Goal: Navigation & Orientation: Understand site structure

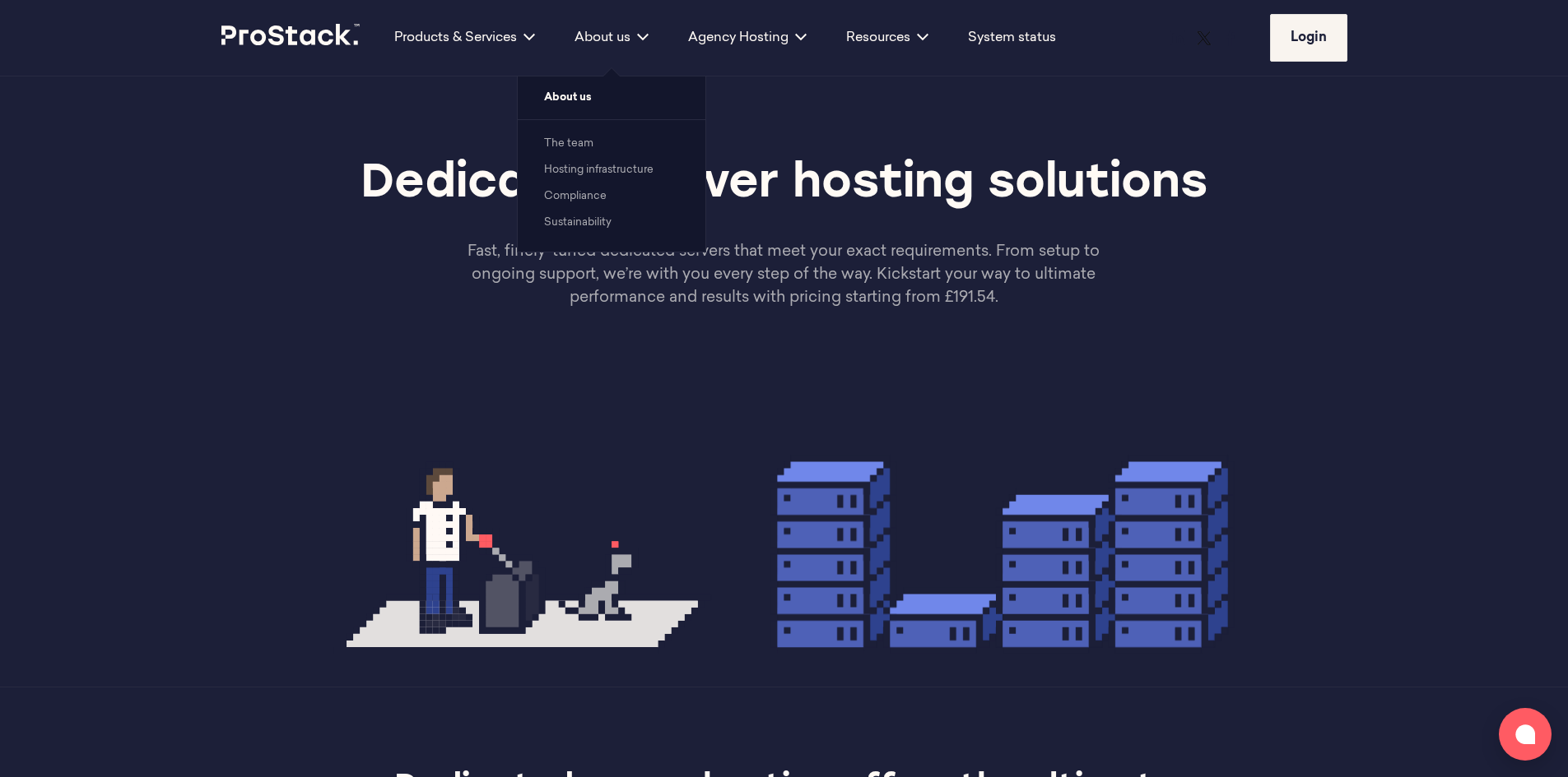
click at [594, 164] on link "Hosting infrastructure" at bounding box center [599, 169] width 109 height 11
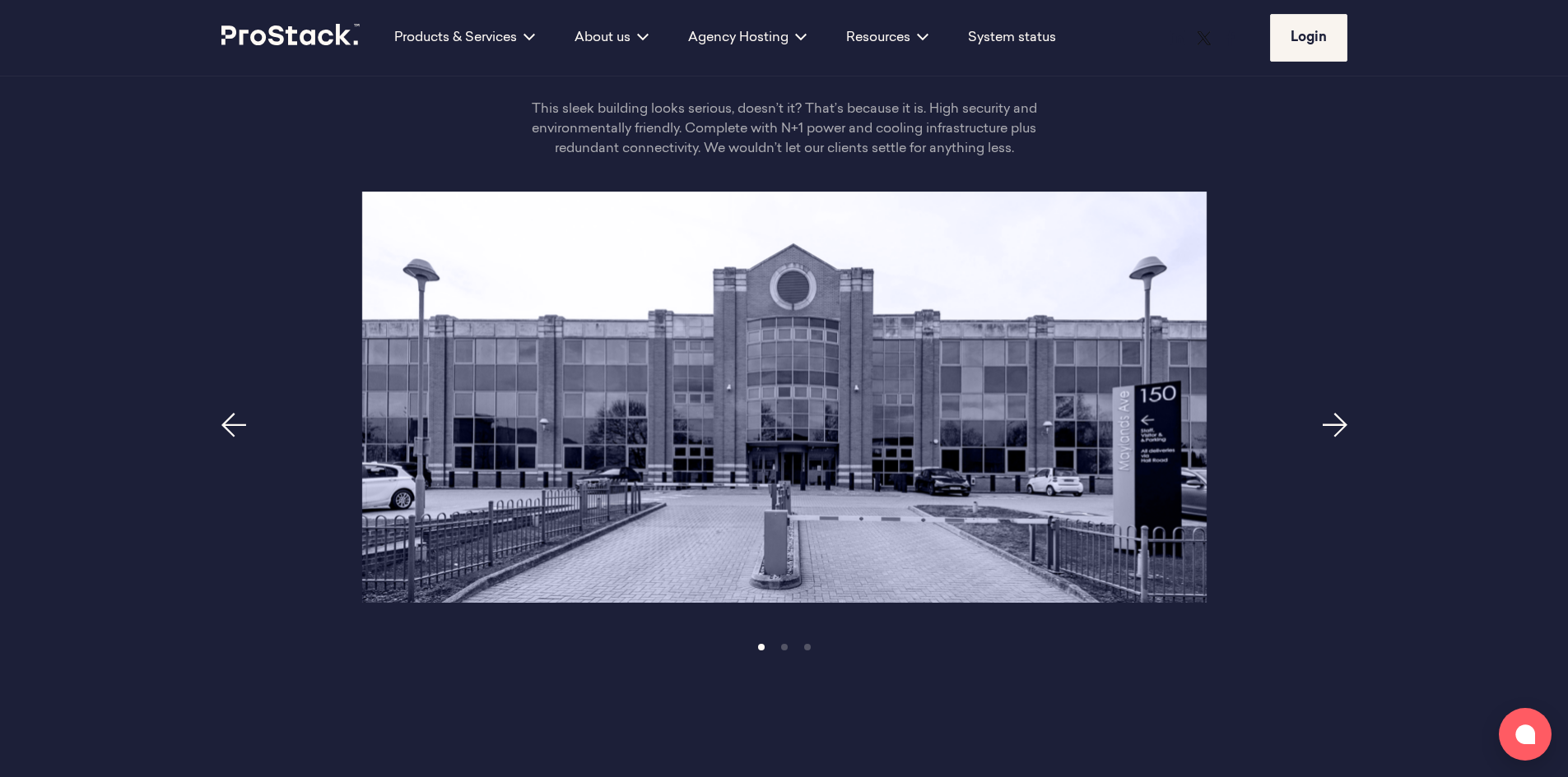
scroll to position [740, 0]
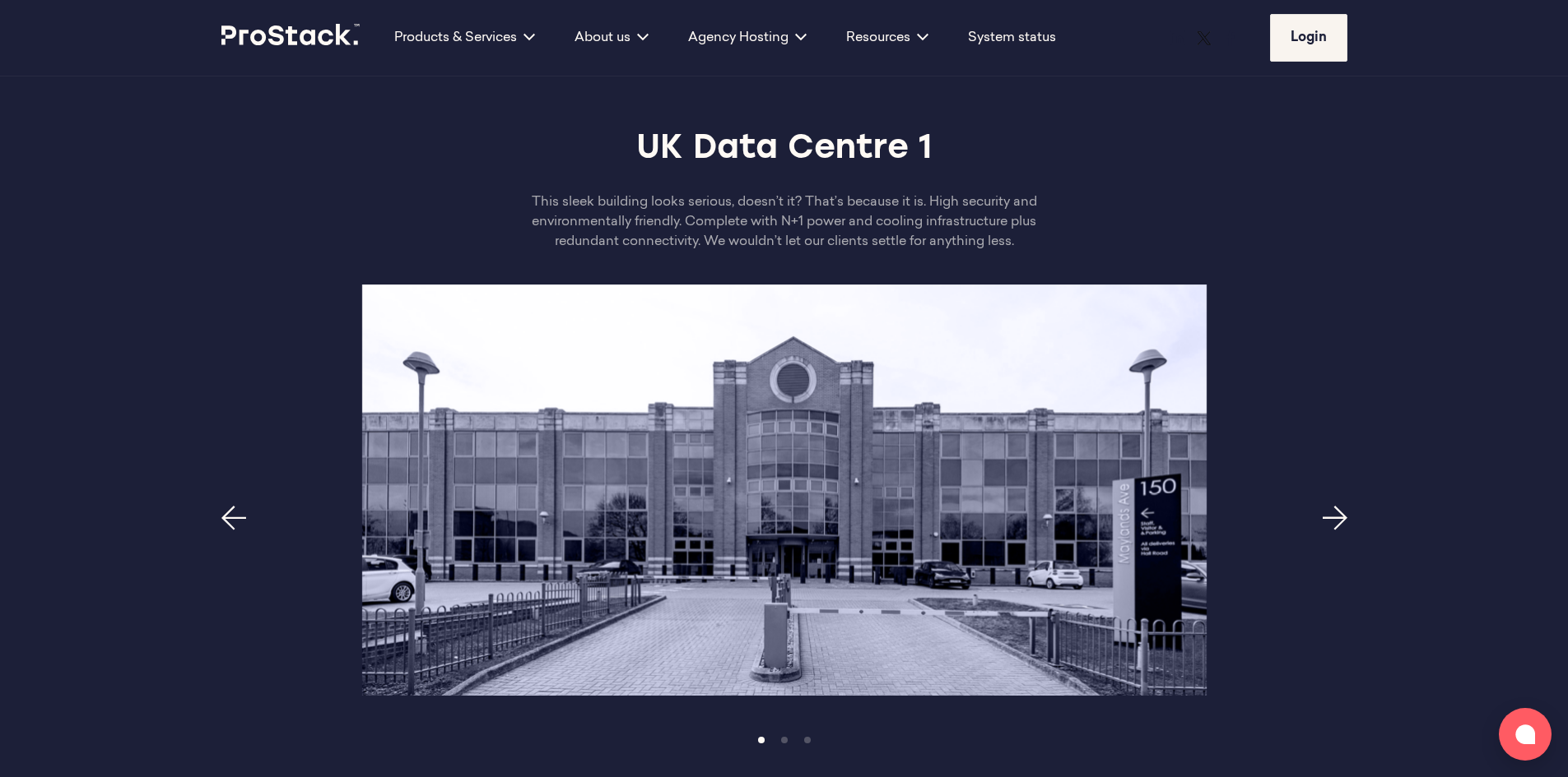
click at [230, 506] on icon "Previous page" at bounding box center [234, 518] width 25 height 25
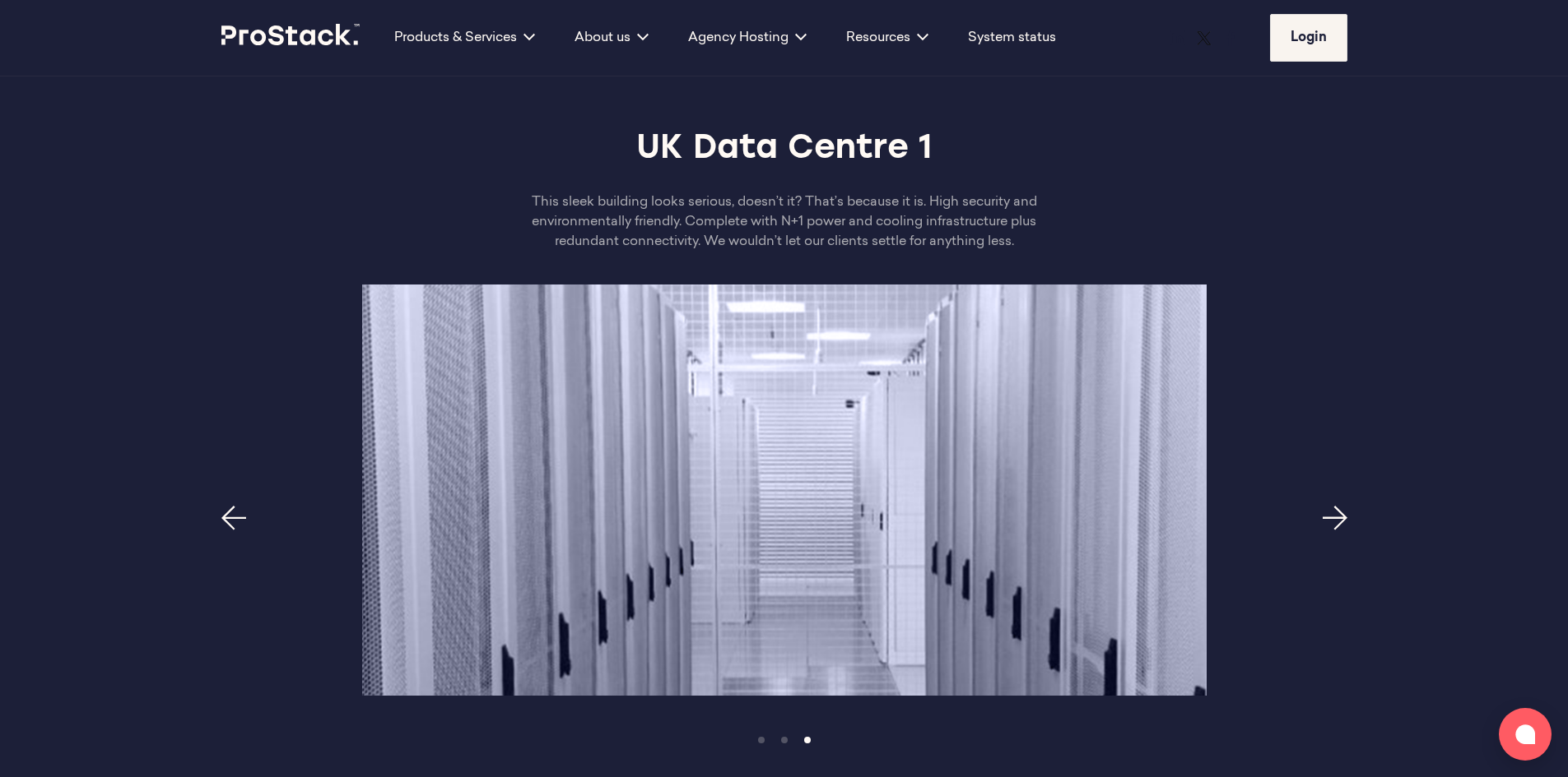
click at [230, 506] on icon "Previous page" at bounding box center [234, 518] width 25 height 25
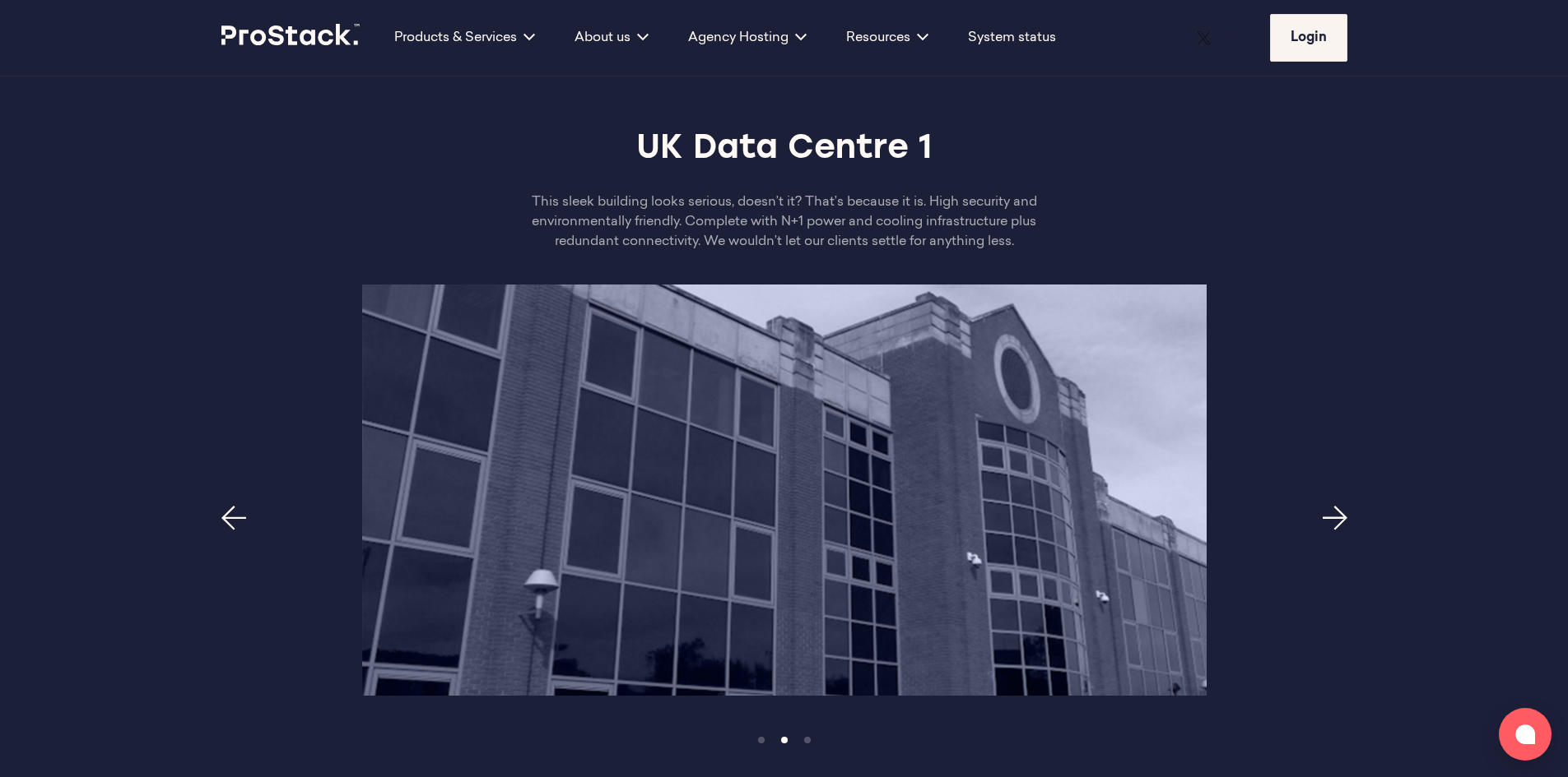
click at [230, 506] on icon "Previous page" at bounding box center [234, 518] width 25 height 25
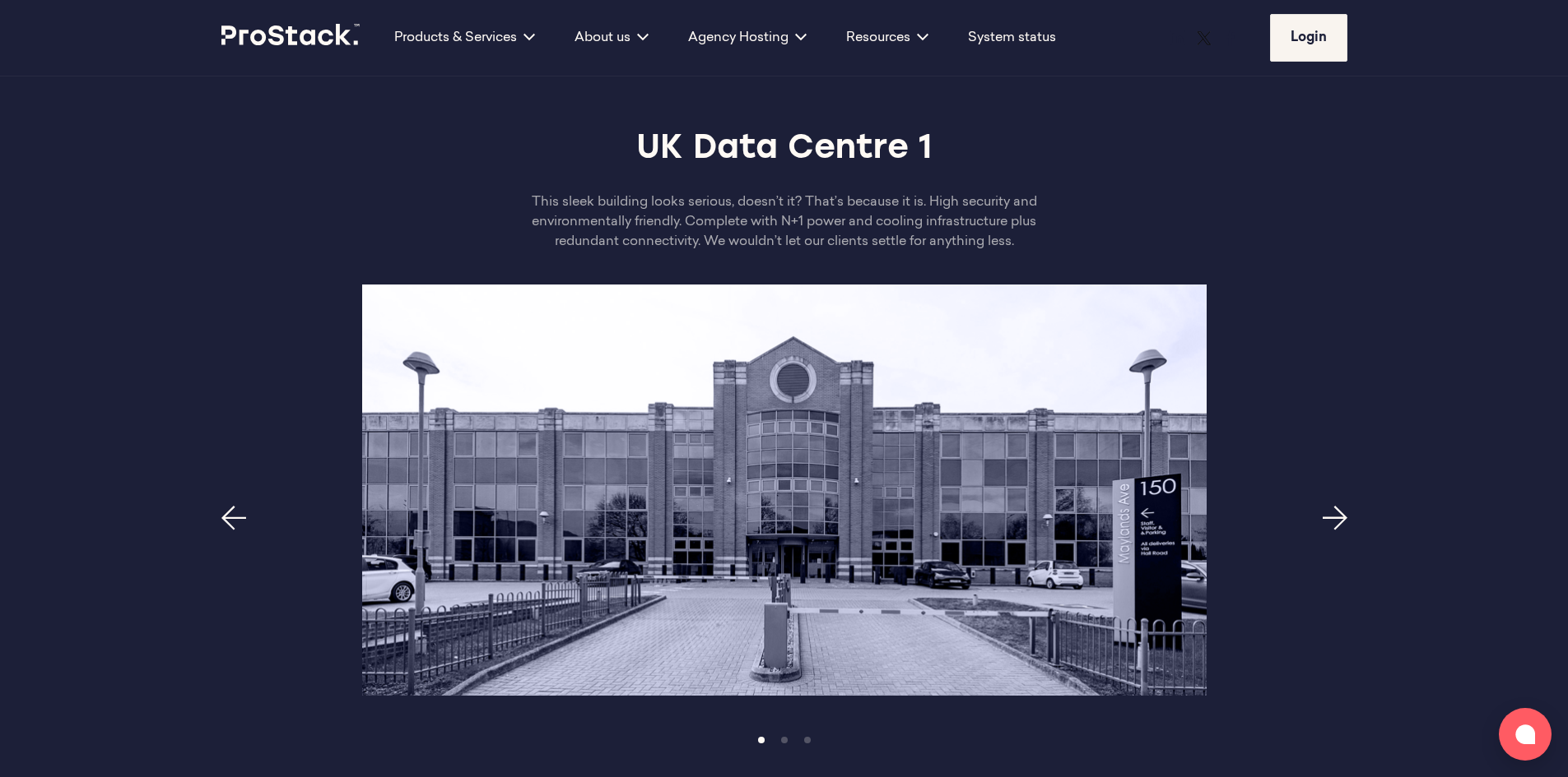
click at [230, 506] on icon "Previous page" at bounding box center [234, 518] width 25 height 25
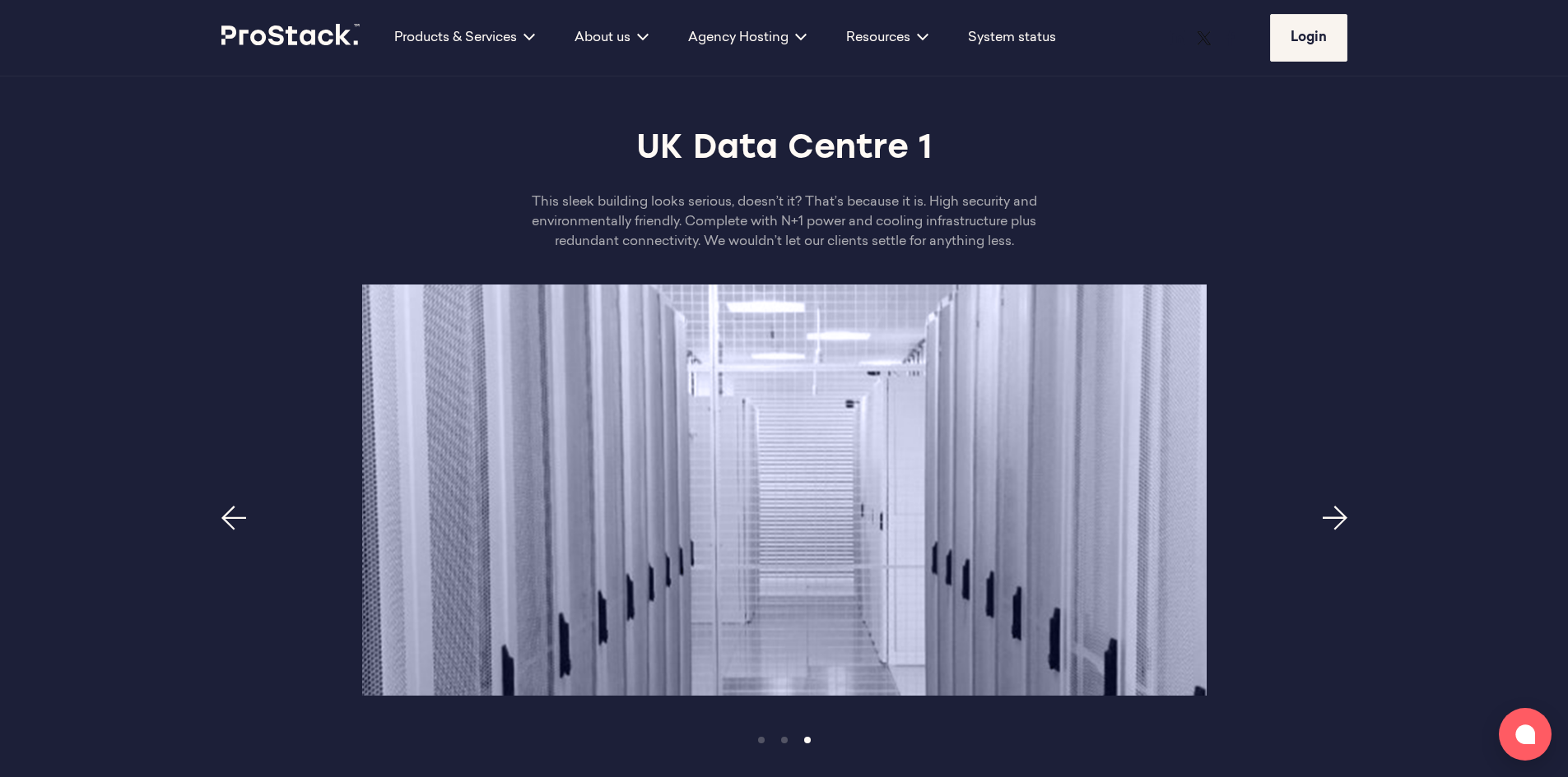
click at [230, 506] on icon "Previous page" at bounding box center [234, 518] width 25 height 25
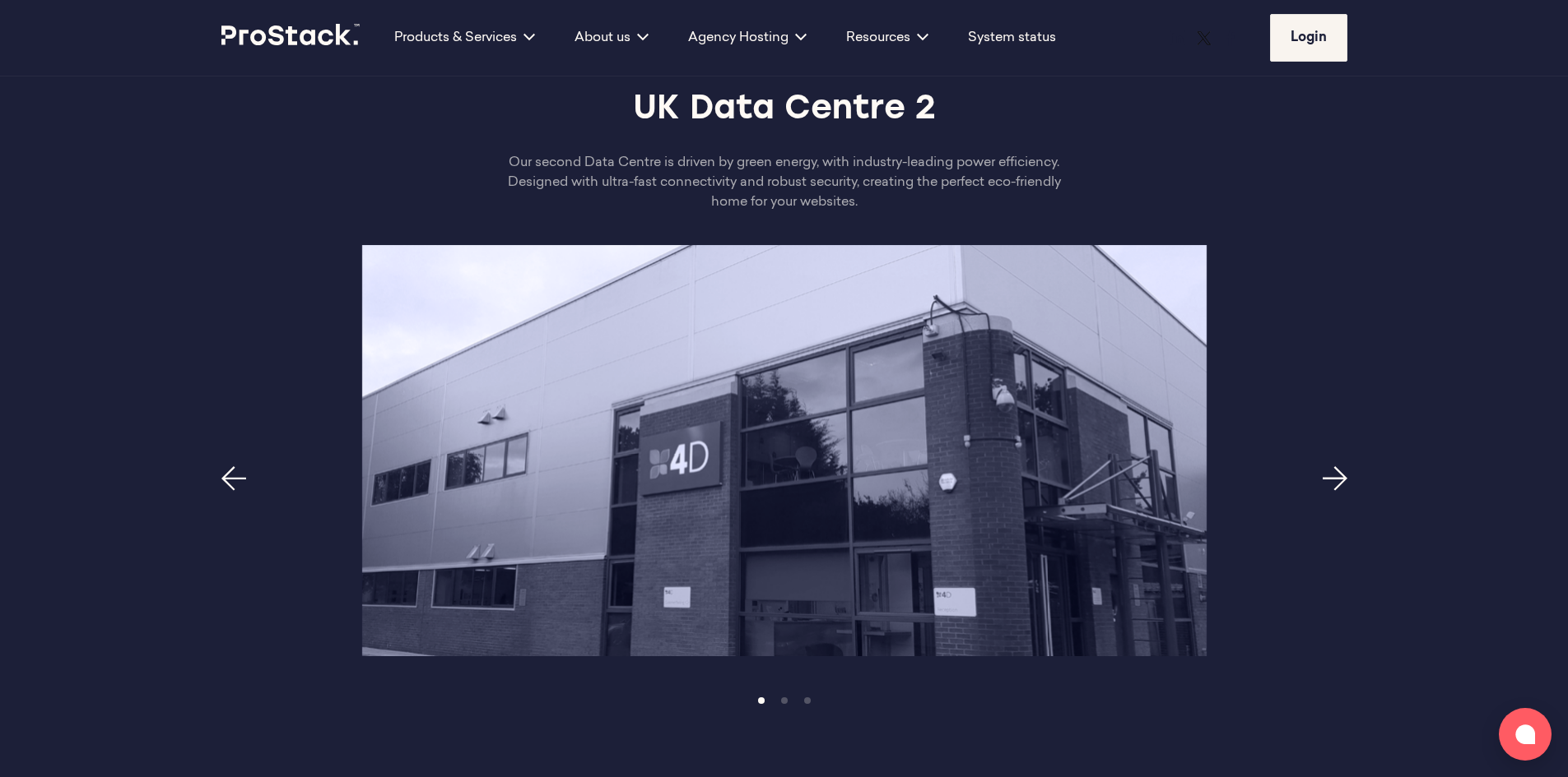
scroll to position [1809, 0]
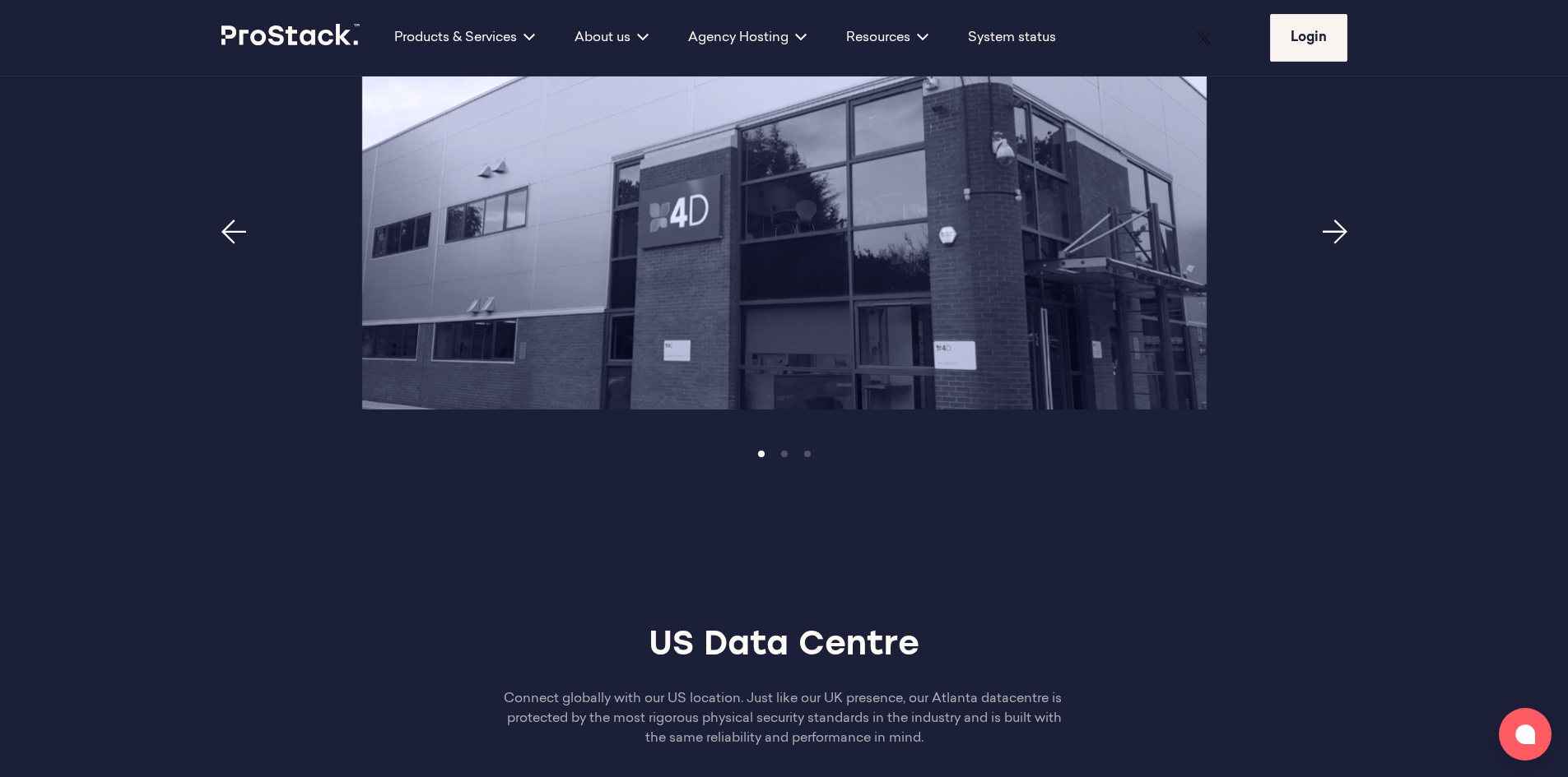
click at [238, 178] on div at bounding box center [784, 204] width 1125 height 411
click at [237, 219] on icon "Previous page" at bounding box center [234, 232] width 25 height 25
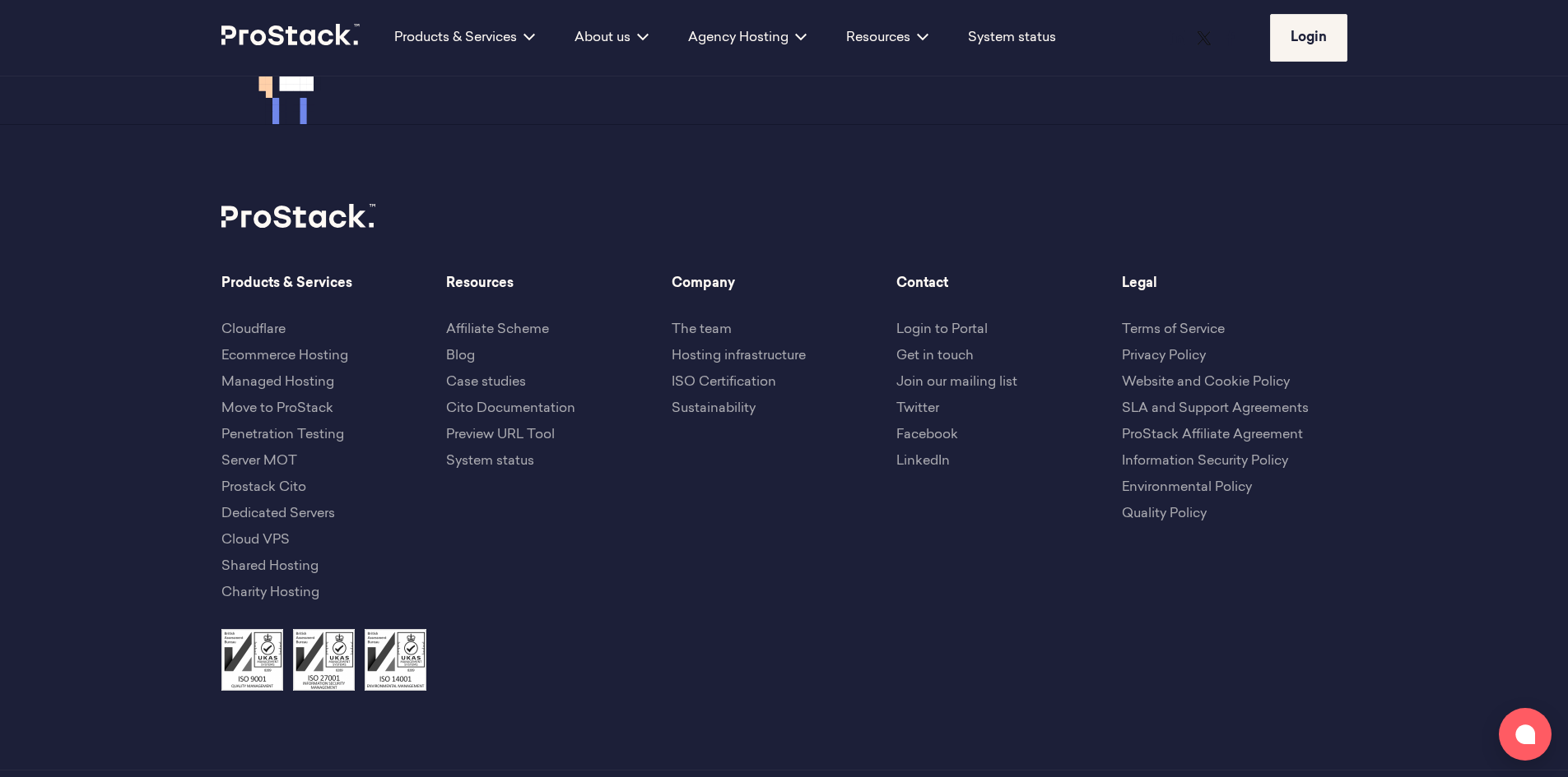
scroll to position [3999, 0]
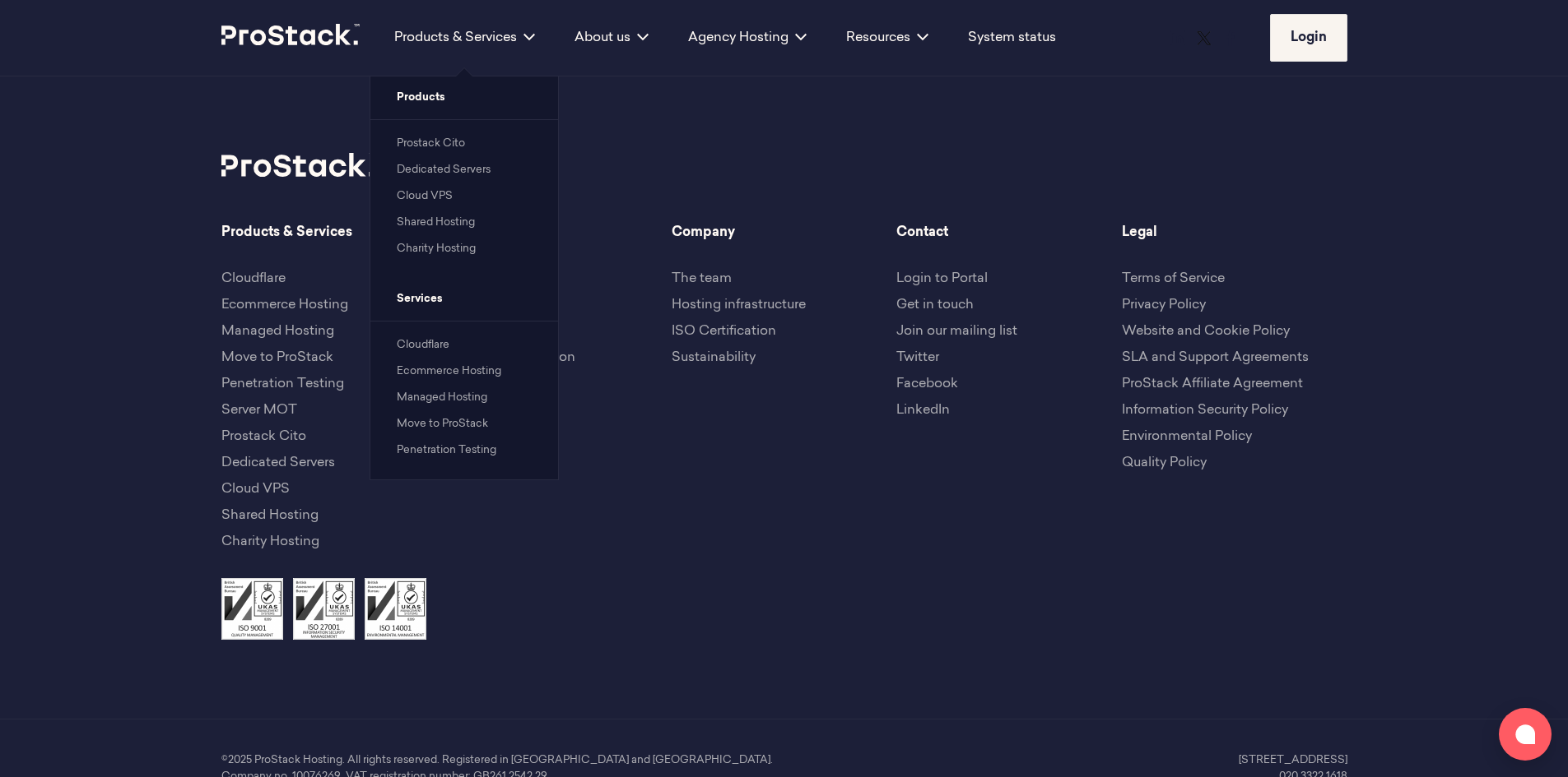
click at [439, 244] on link "Charity Hosting" at bounding box center [436, 249] width 79 height 11
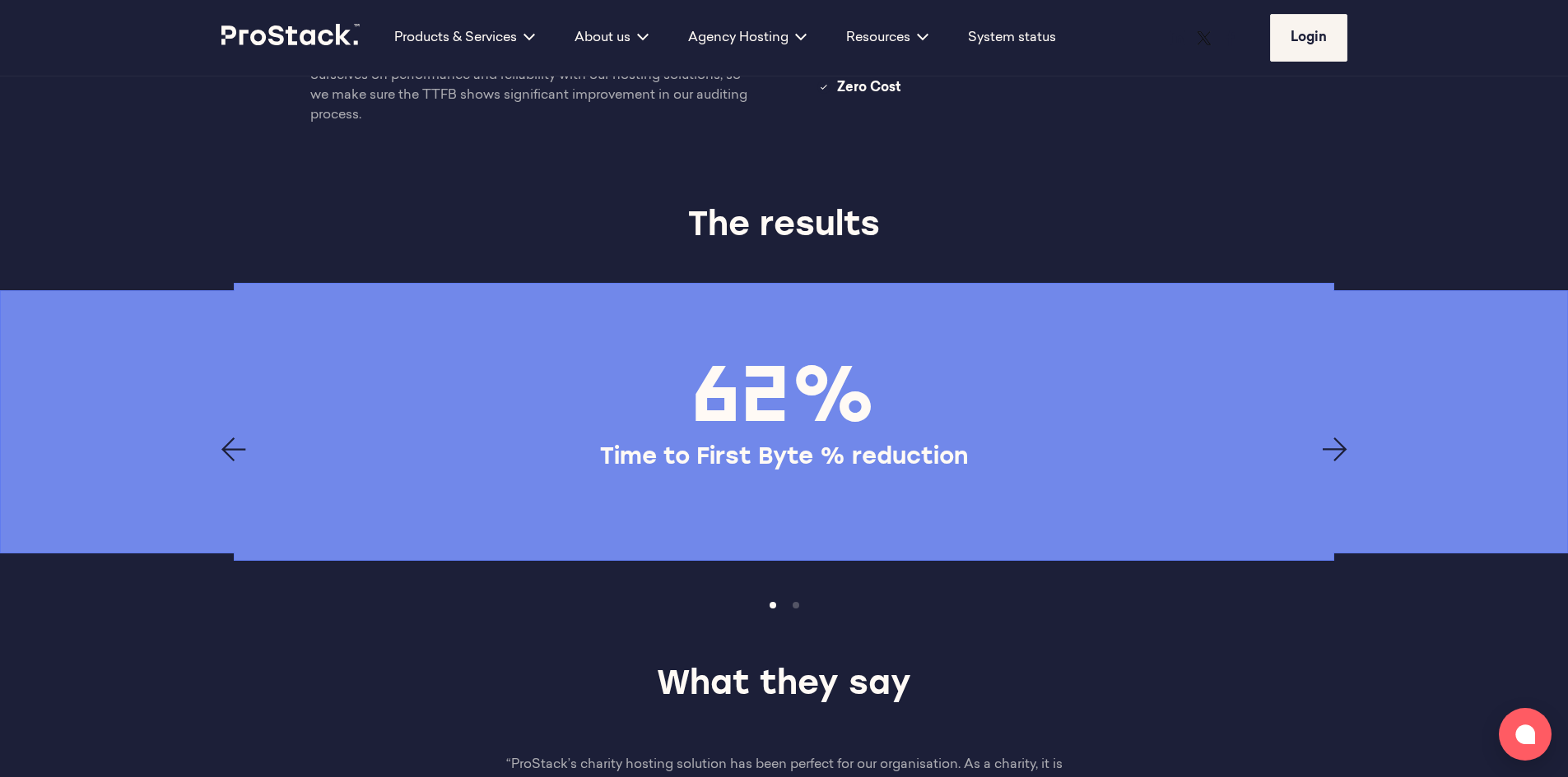
scroll to position [2632, 0]
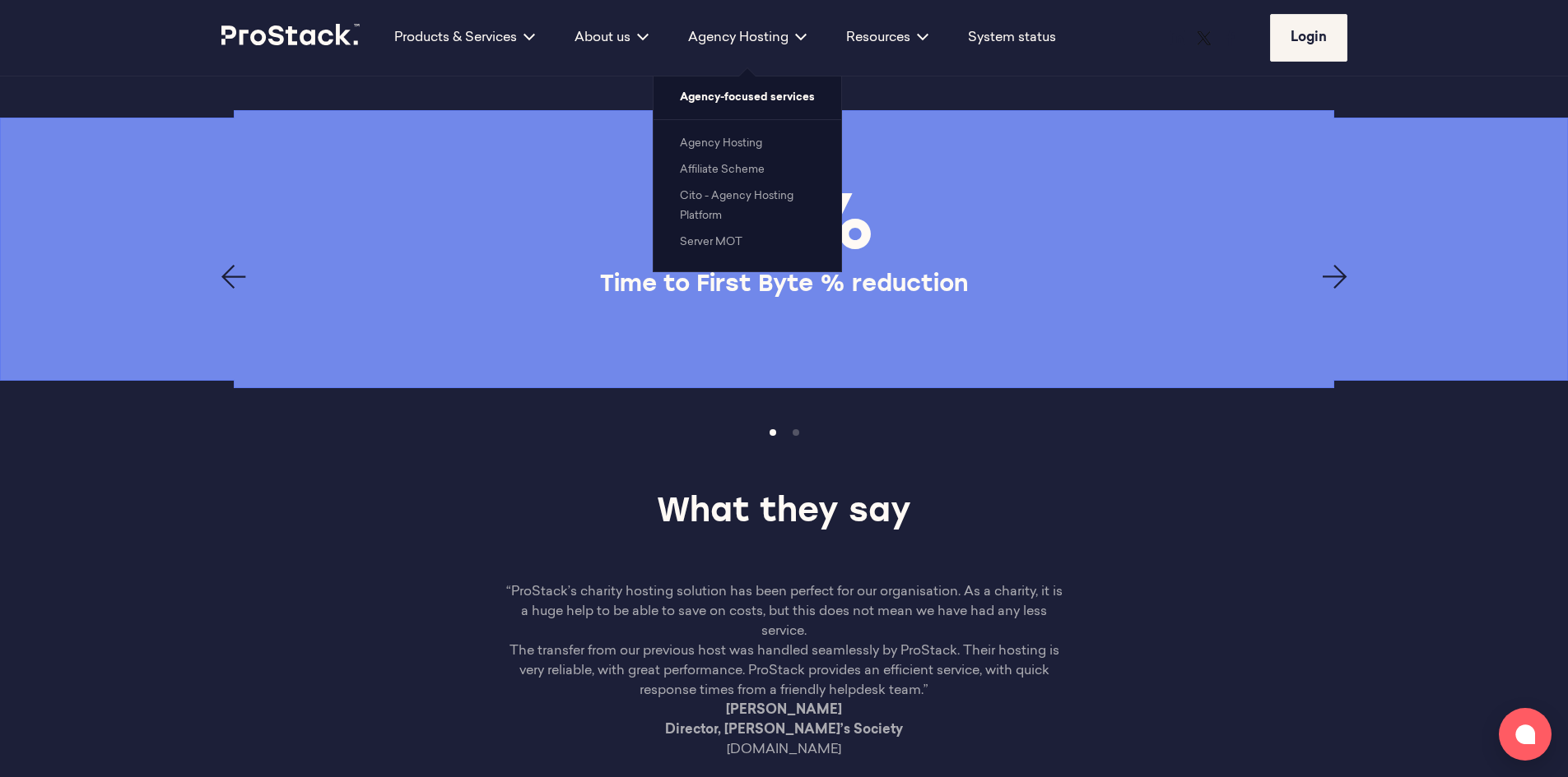
click at [751, 140] on link "Agency Hosting" at bounding box center [721, 144] width 83 height 11
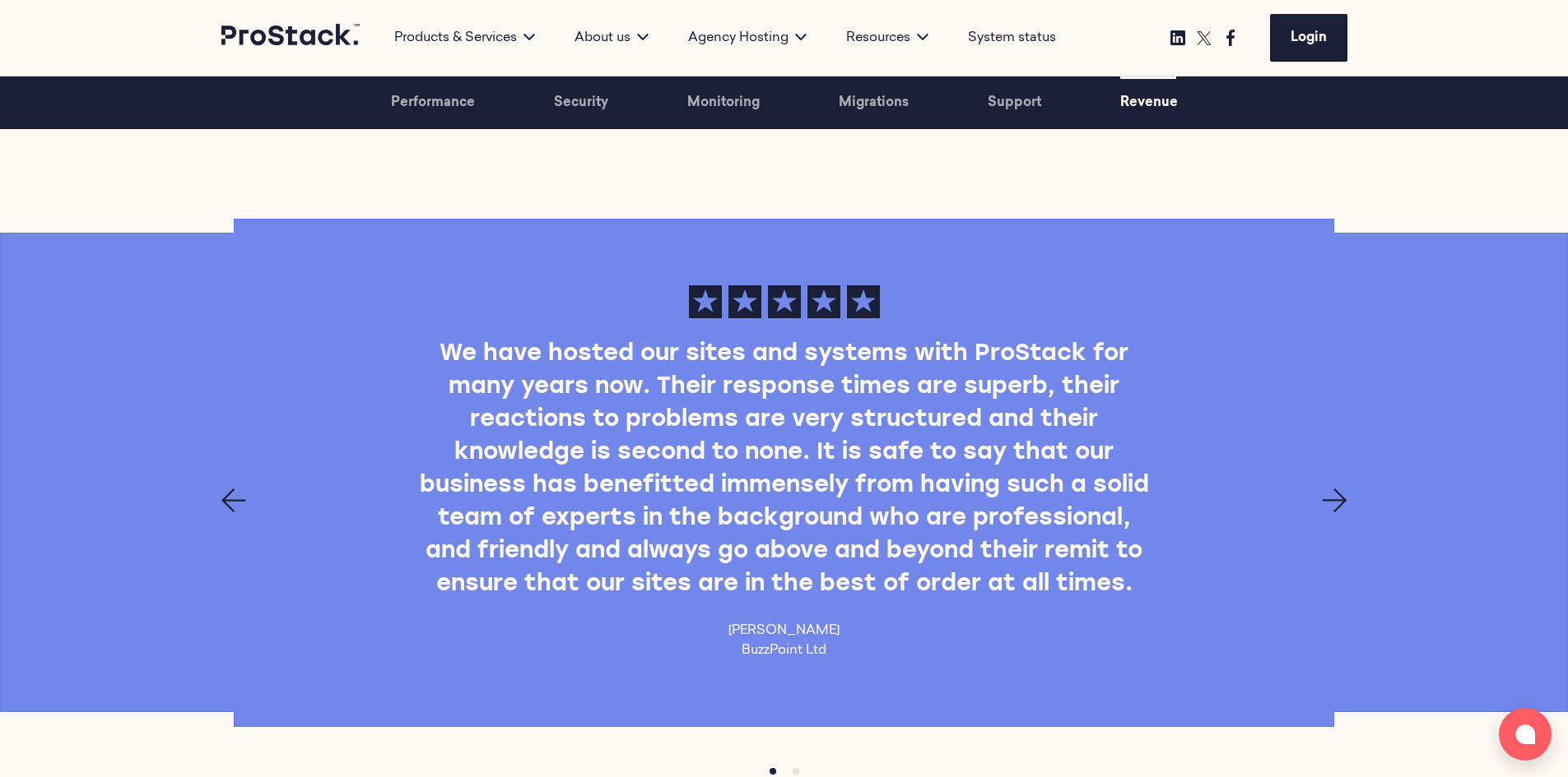
scroll to position [4360, 0]
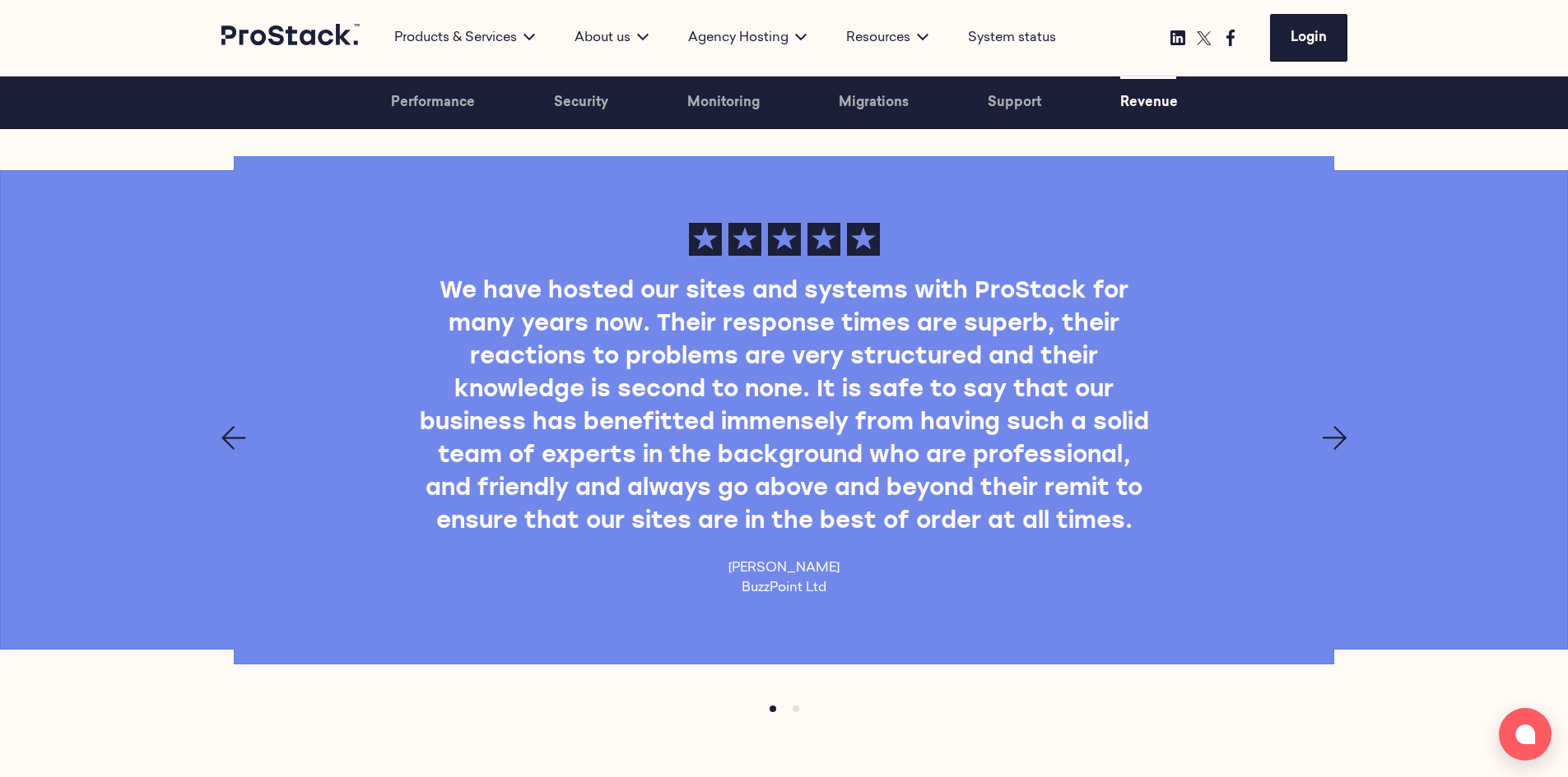
click at [225, 431] on icon "Previous page" at bounding box center [234, 439] width 25 height 25
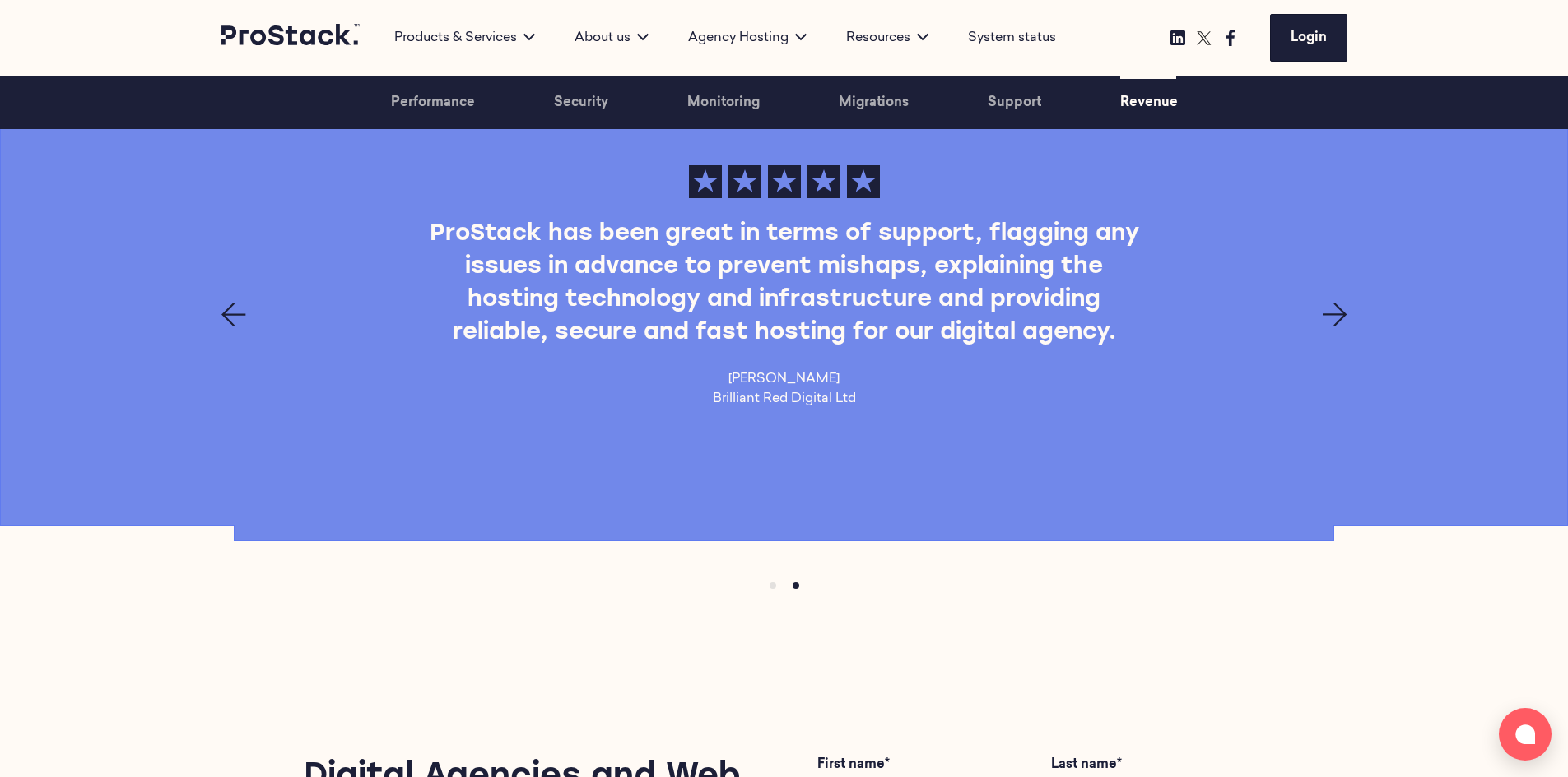
scroll to position [4443, 0]
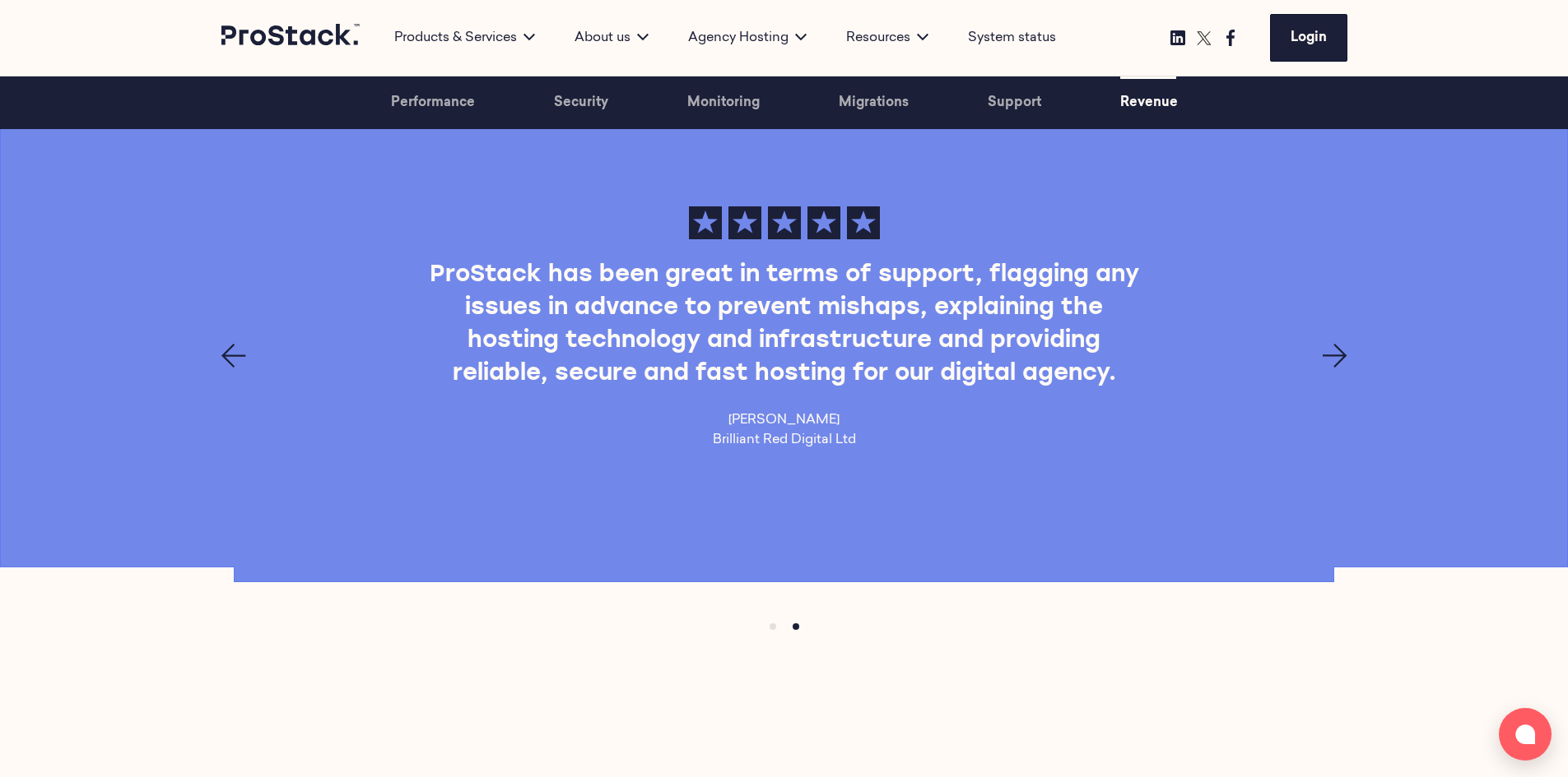
click at [236, 358] on icon "Previous page" at bounding box center [234, 356] width 25 height 25
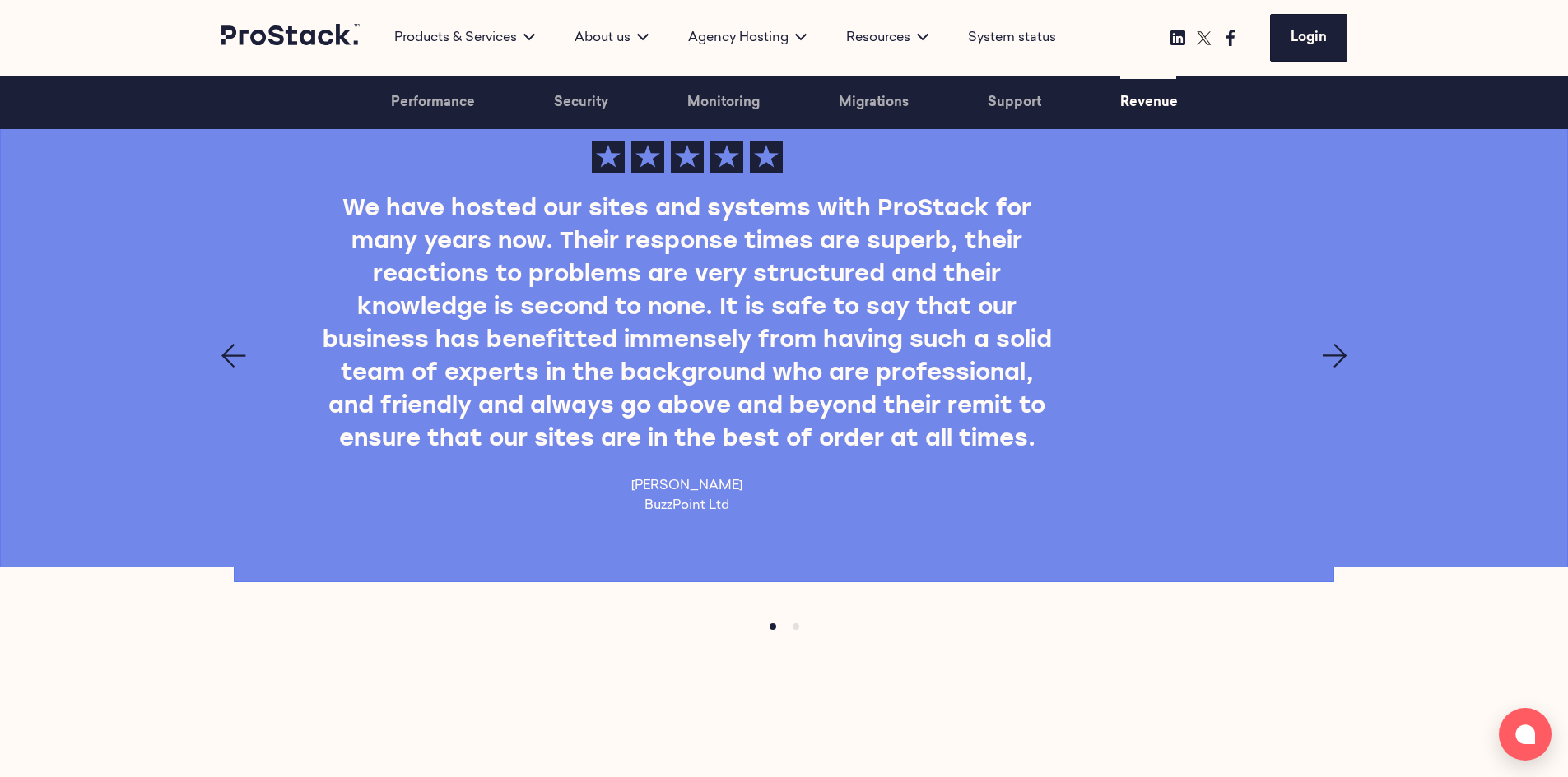
drag, startPoint x: 842, startPoint y: 508, endPoint x: 745, endPoint y: 499, distance: 97.4
click at [745, 499] on div "We have hosted our sites and systems with ProStack for many years now. Their re…" at bounding box center [687, 328] width 1125 height 375
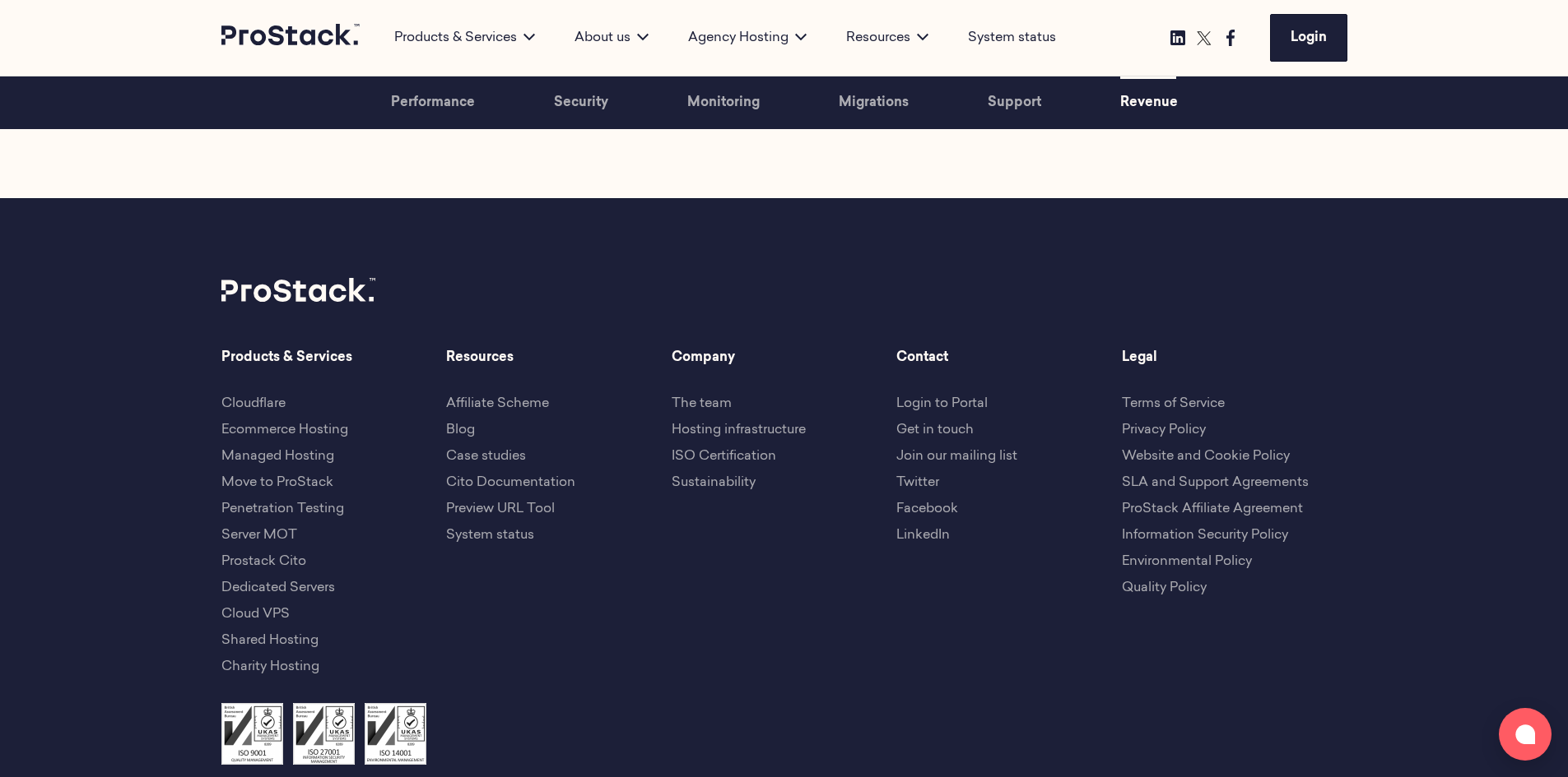
scroll to position [5672, 0]
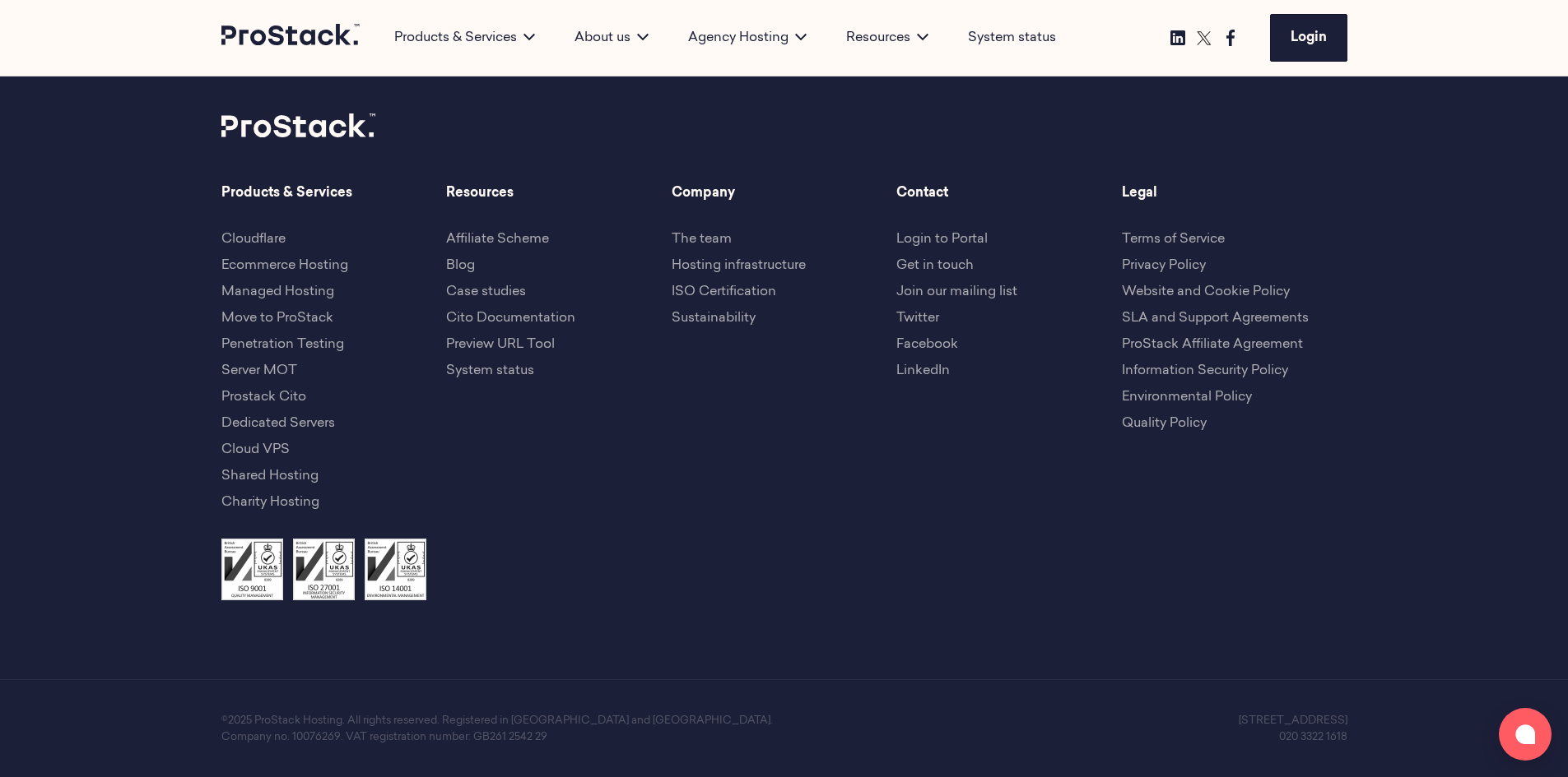
click at [273, 365] on link "Server MOT" at bounding box center [259, 371] width 76 height 13
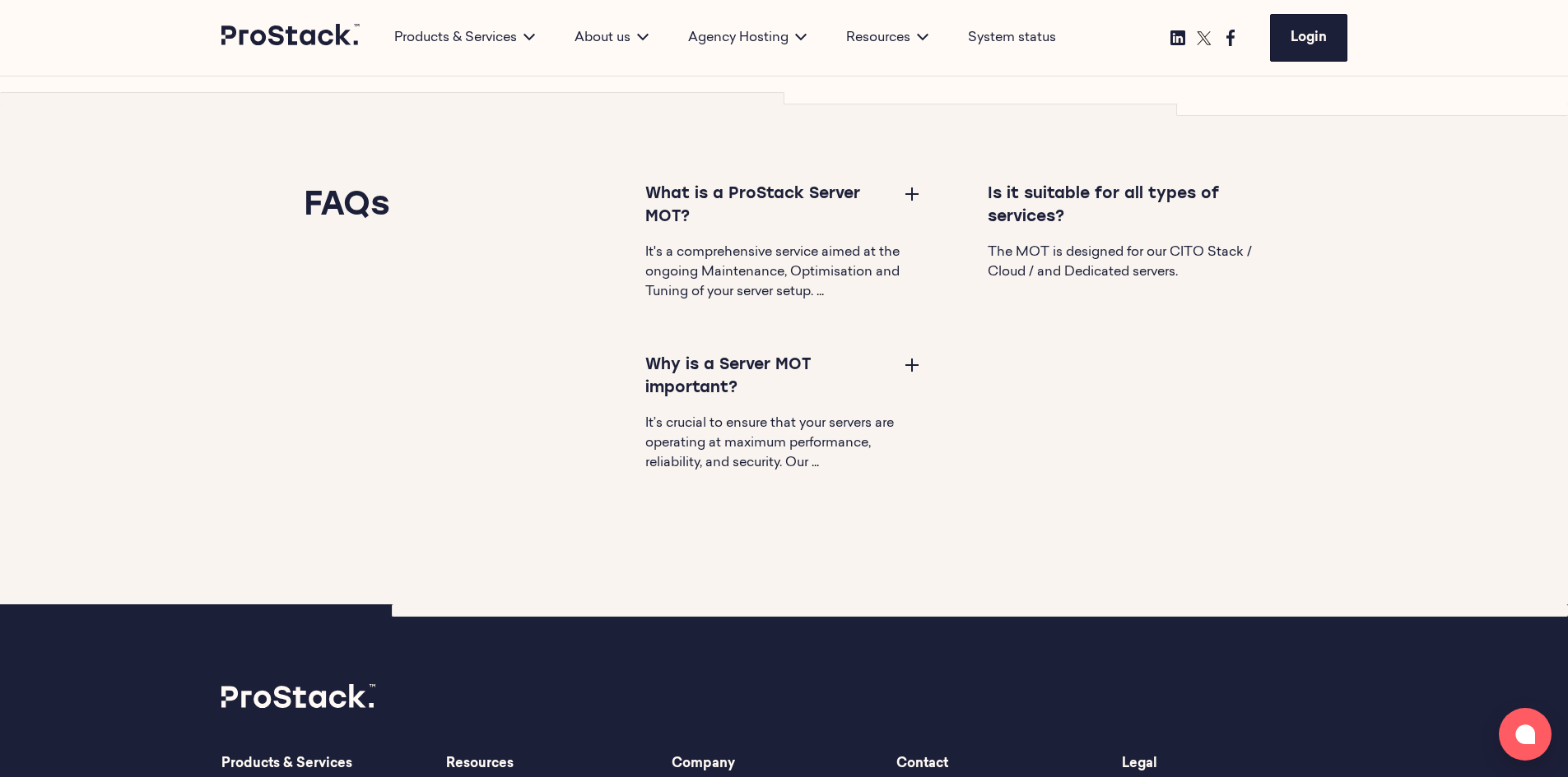
scroll to position [2961, 0]
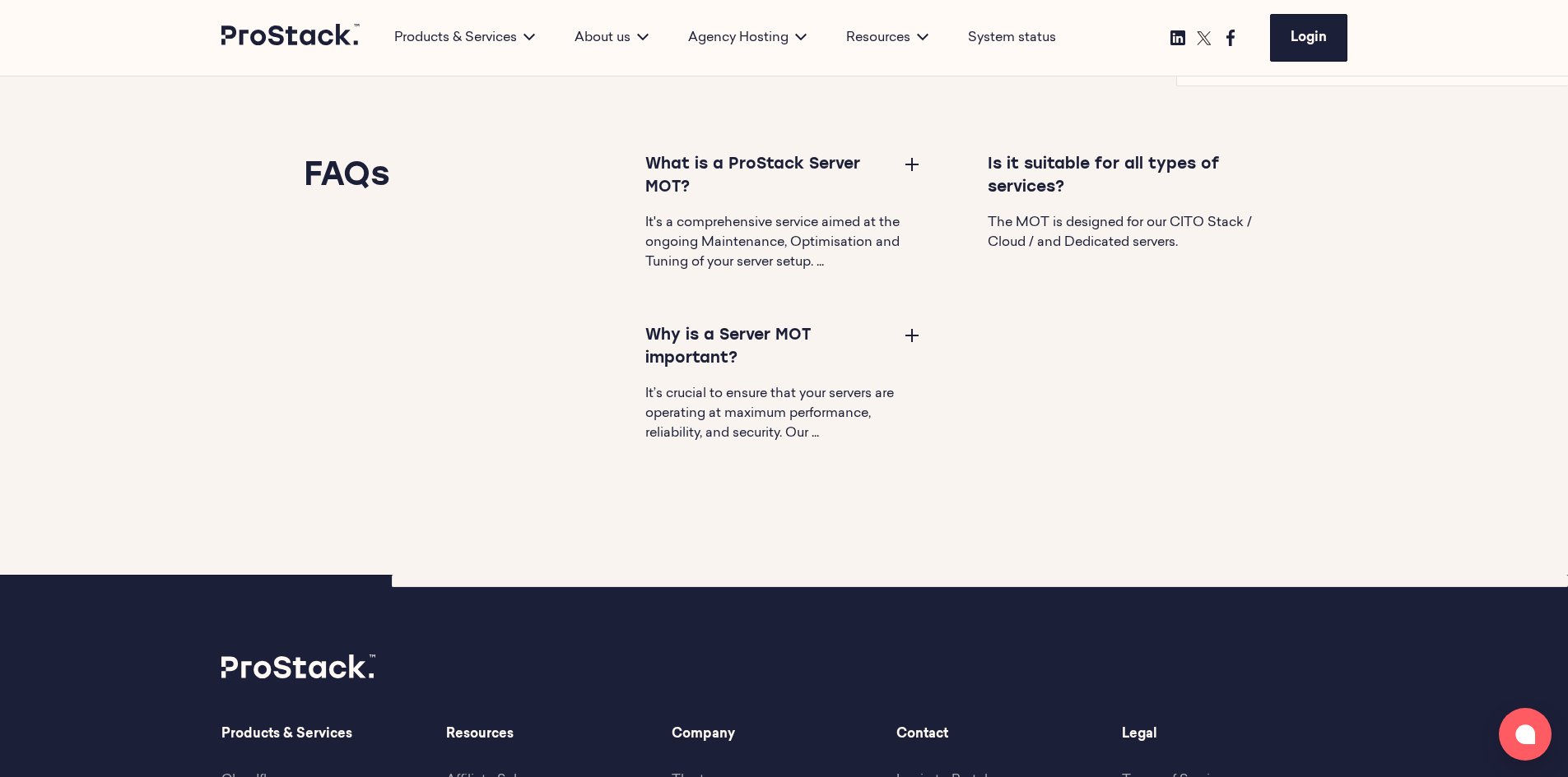
click at [1204, 37] on img at bounding box center [1204, 38] width 27 height 27
